Goal: Information Seeking & Learning: Learn about a topic

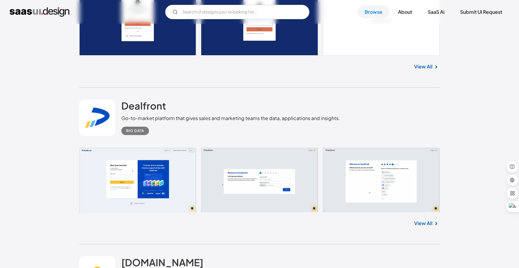
scroll to position [446, 0]
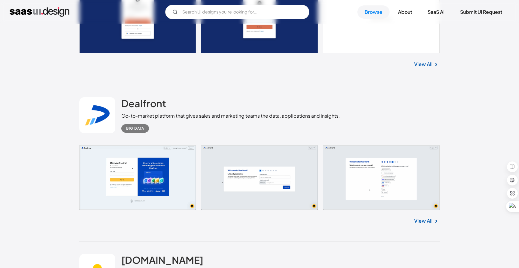
click at [136, 131] on div "Big Data" at bounding box center [135, 128] width 18 height 7
click at [136, 129] on div "Big Data" at bounding box center [135, 128] width 18 height 7
click at [150, 175] on link at bounding box center [259, 177] width 360 height 65
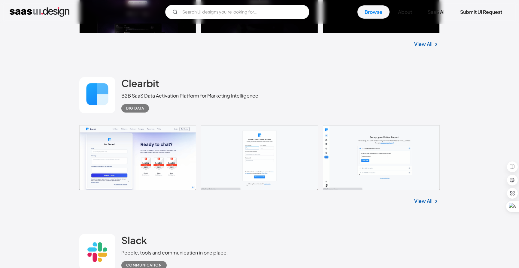
scroll to position [953, 0]
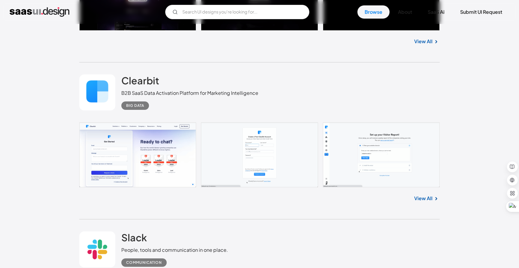
click at [104, 81] on link at bounding box center [97, 92] width 36 height 36
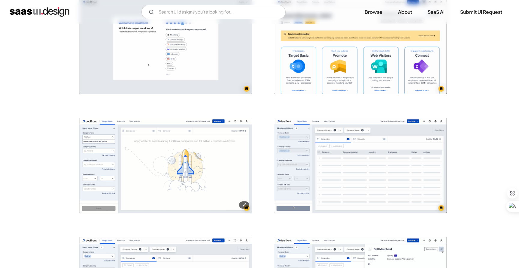
scroll to position [262, 0]
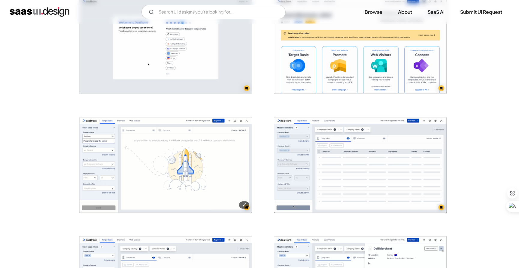
click at [223, 164] on img "open lightbox" at bounding box center [166, 164] width 172 height 95
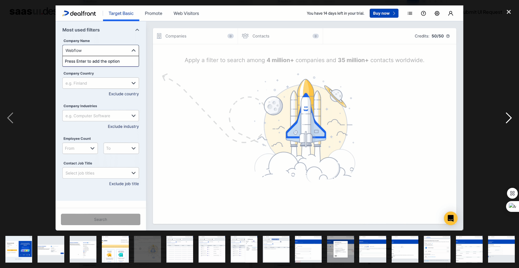
click at [510, 117] on div "next image" at bounding box center [508, 117] width 20 height 225
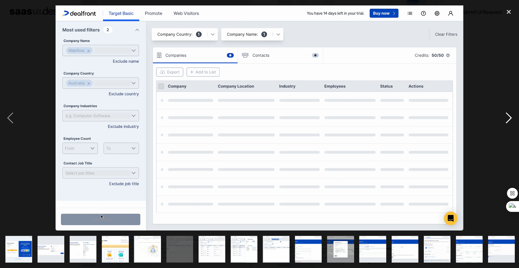
click at [510, 117] on div "next image" at bounding box center [508, 117] width 20 height 225
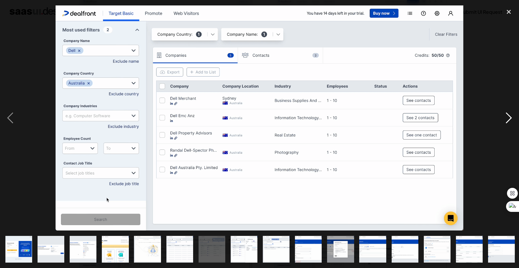
click at [510, 117] on div "next image" at bounding box center [508, 117] width 20 height 225
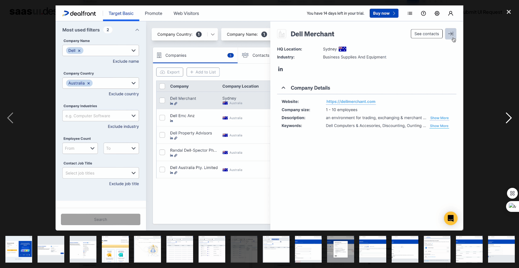
click at [510, 117] on div "next image" at bounding box center [508, 117] width 20 height 225
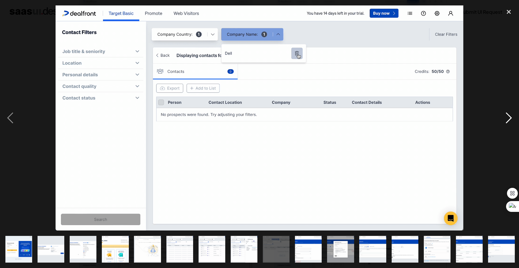
click at [510, 117] on div "next image" at bounding box center [508, 117] width 20 height 225
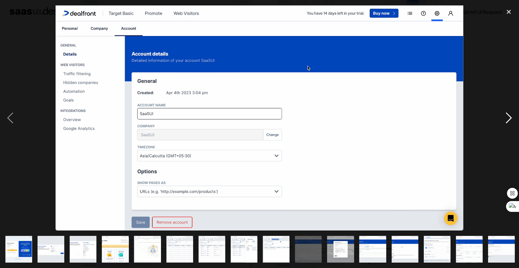
click at [510, 117] on div "next image" at bounding box center [508, 117] width 20 height 225
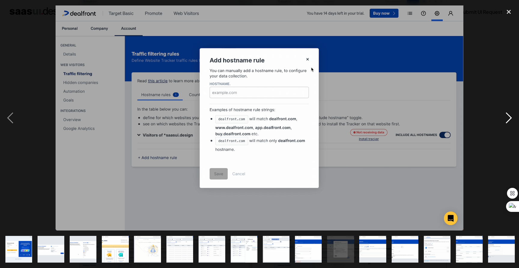
click at [510, 117] on div "next image" at bounding box center [508, 117] width 20 height 225
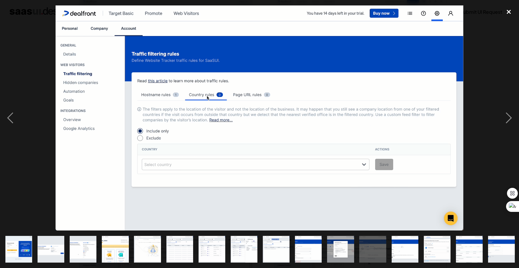
click at [508, 11] on div "close lightbox" at bounding box center [508, 11] width 20 height 13
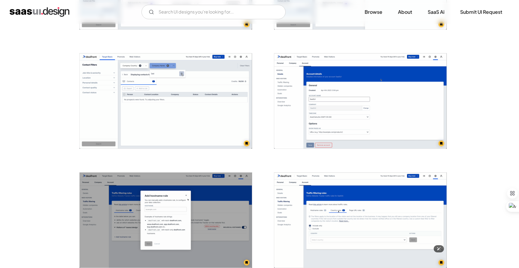
scroll to position [541, 0]
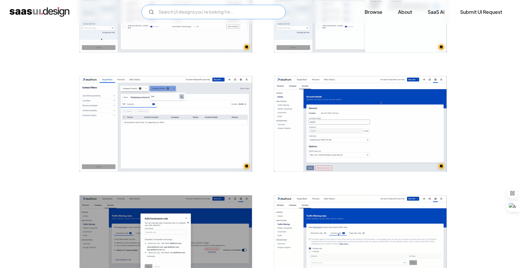
click at [251, 14] on input "Email Form" at bounding box center [213, 12] width 144 height 14
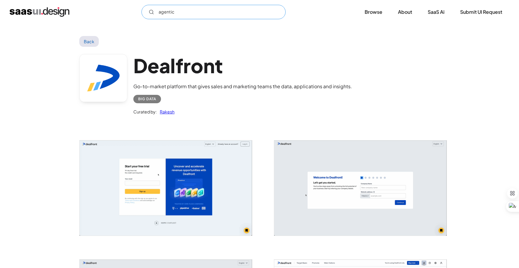
scroll to position [0, 0]
type input "agentic"
click at [91, 41] on link "Back" at bounding box center [89, 41] width 20 height 11
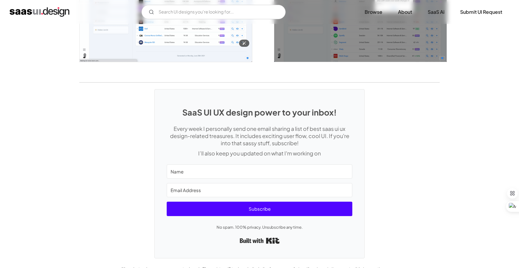
scroll to position [1139, 0]
